Goal: Transaction & Acquisition: Obtain resource

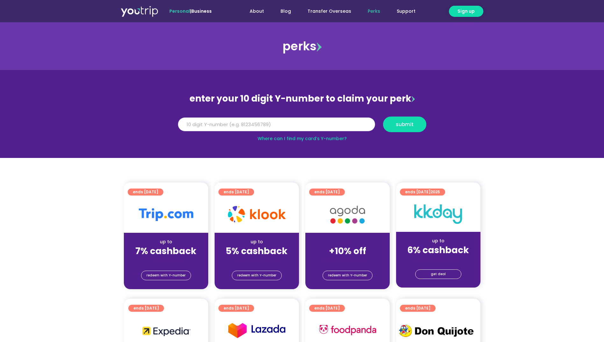
click at [217, 127] on input "Y Number" at bounding box center [276, 124] width 197 height 14
click at [285, 139] on link "Where can I find my card’s Y-number?" at bounding box center [302, 138] width 89 height 6
click at [235, 121] on input "Y Number" at bounding box center [276, 124] width 197 height 14
type input "8158138999"
click at [394, 124] on span "submit" at bounding box center [404, 124] width 32 height 5
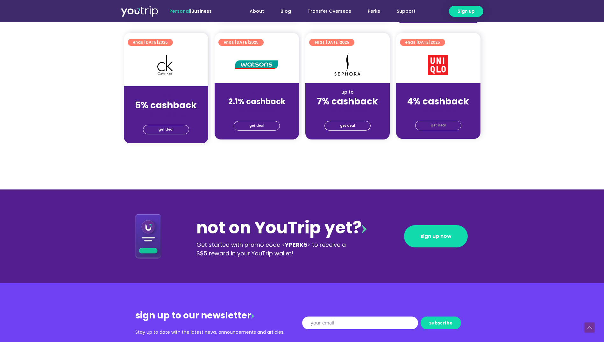
scroll to position [669, 0]
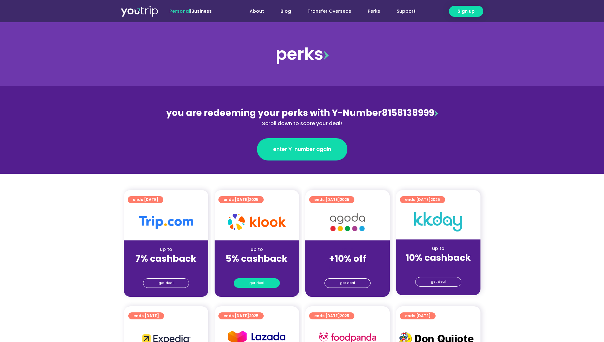
click at [262, 285] on span "get deal" at bounding box center [256, 283] width 15 height 9
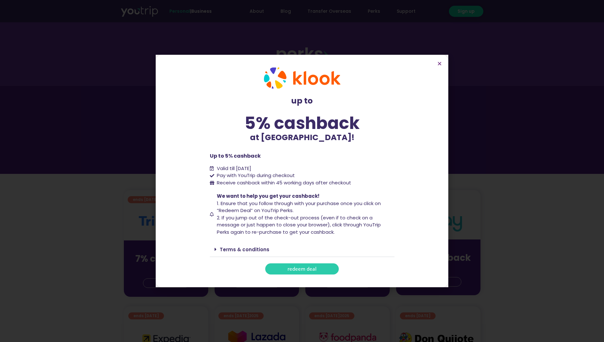
click at [291, 269] on span "redeem deal" at bounding box center [301, 268] width 29 height 5
